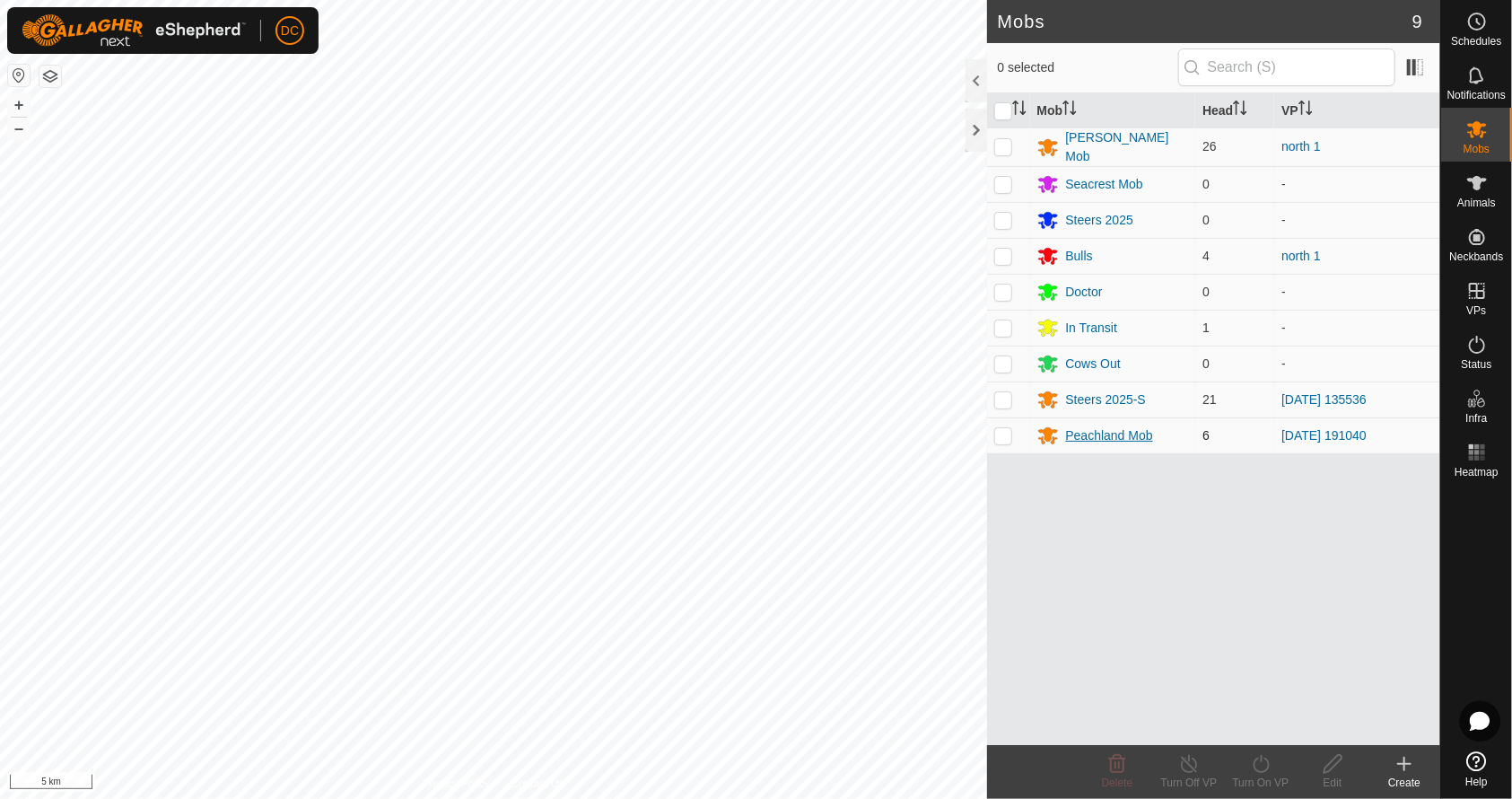
click at [1097, 431] on div "Peachland Mob" at bounding box center [1109, 435] width 87 height 19
